Goal: Information Seeking & Learning: Find specific fact

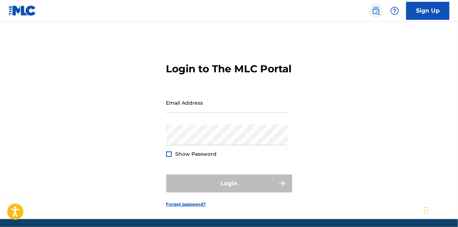
click at [370, 13] on link at bounding box center [375, 11] width 14 height 14
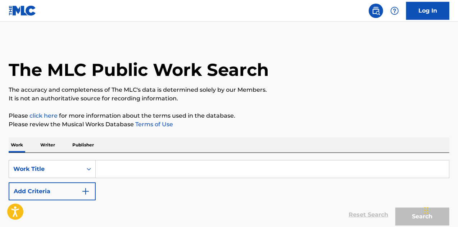
click at [155, 171] on input "Search Form" at bounding box center [272, 168] width 353 height 17
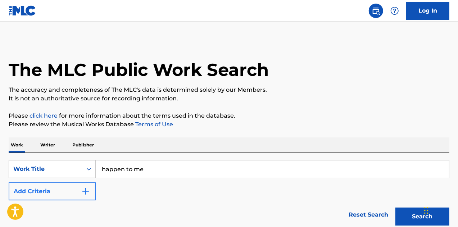
type input "happen to me"
click at [47, 186] on button "Add Criteria" at bounding box center [52, 191] width 87 height 18
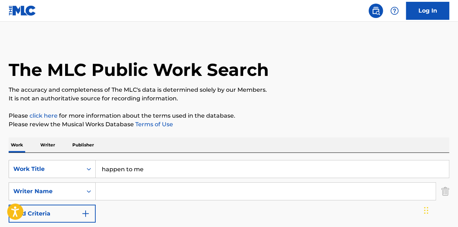
click at [134, 192] on input "Search Form" at bounding box center [266, 191] width 340 height 17
type input "[PERSON_NAME]"
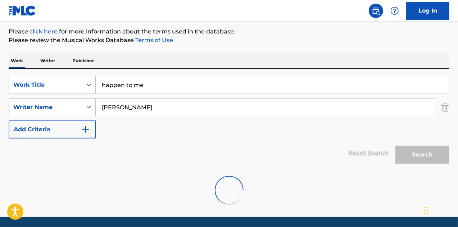
scroll to position [108, 0]
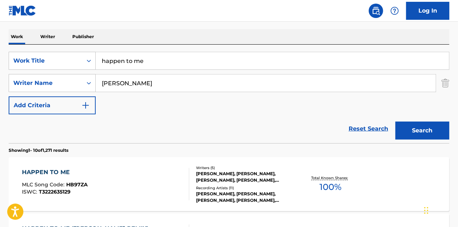
click at [160, 174] on div "HAPPEN TO ME MLC Song Code : HB97ZA ISWC : T3222635129" at bounding box center [105, 184] width 167 height 32
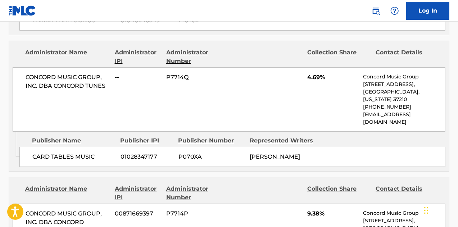
scroll to position [1294, 0]
